Goal: Connect with others: Connect with others

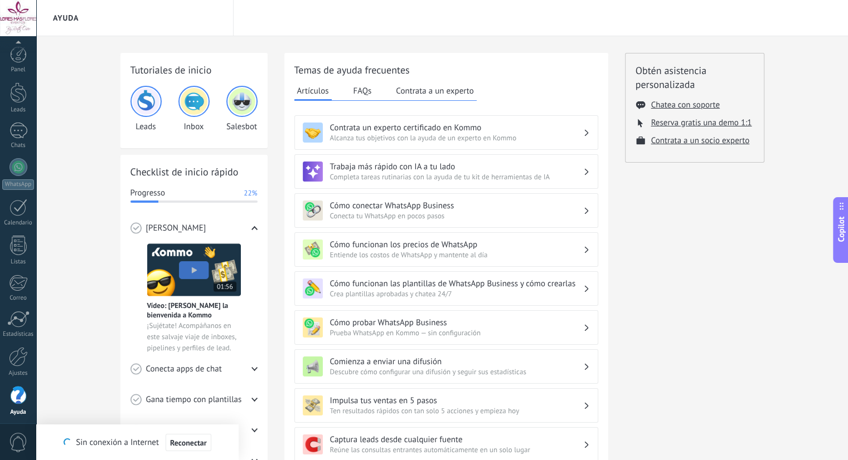
scroll to position [16, 0]
click at [14, 167] on div at bounding box center [18, 165] width 18 height 18
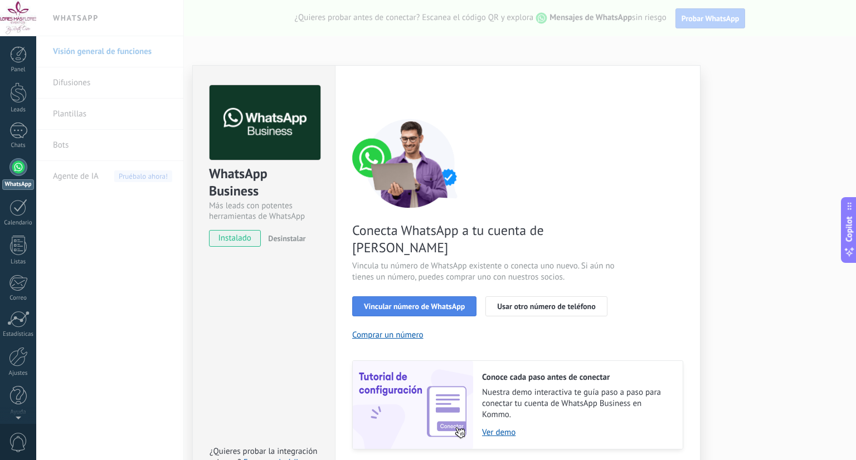
click at [443, 303] on span "Vincular número de WhatsApp" at bounding box center [414, 307] width 101 height 8
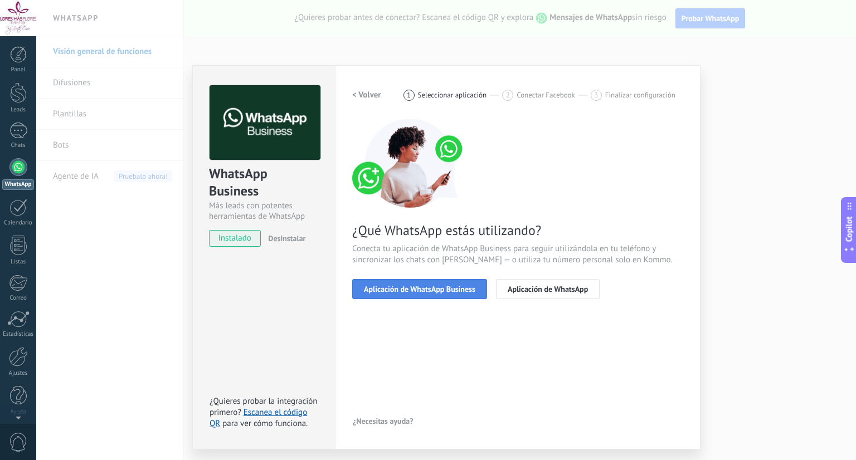
click at [443, 282] on button "Aplicación de WhatsApp Business" at bounding box center [419, 289] width 135 height 20
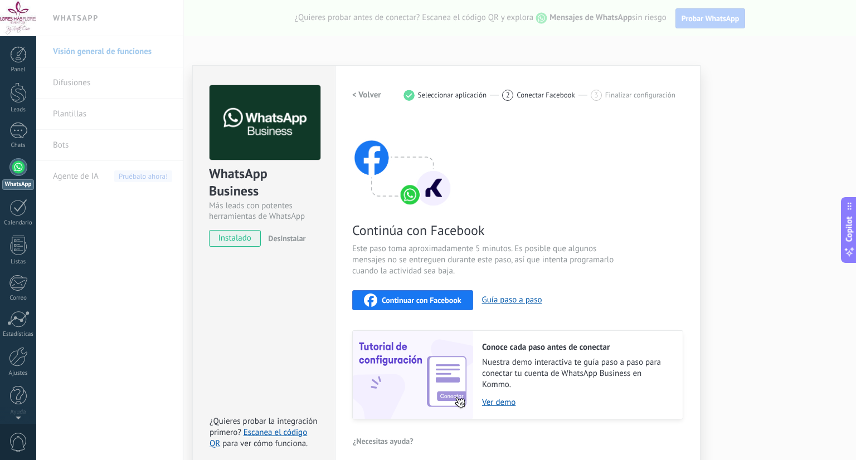
click at [435, 307] on button "Continuar con Facebook" at bounding box center [412, 300] width 121 height 20
click at [732, 102] on div "WhatsApp Business Más leads con potentes herramientas de WhatsApp instalado Des…" at bounding box center [446, 230] width 820 height 460
